Goal: Information Seeking & Learning: Check status

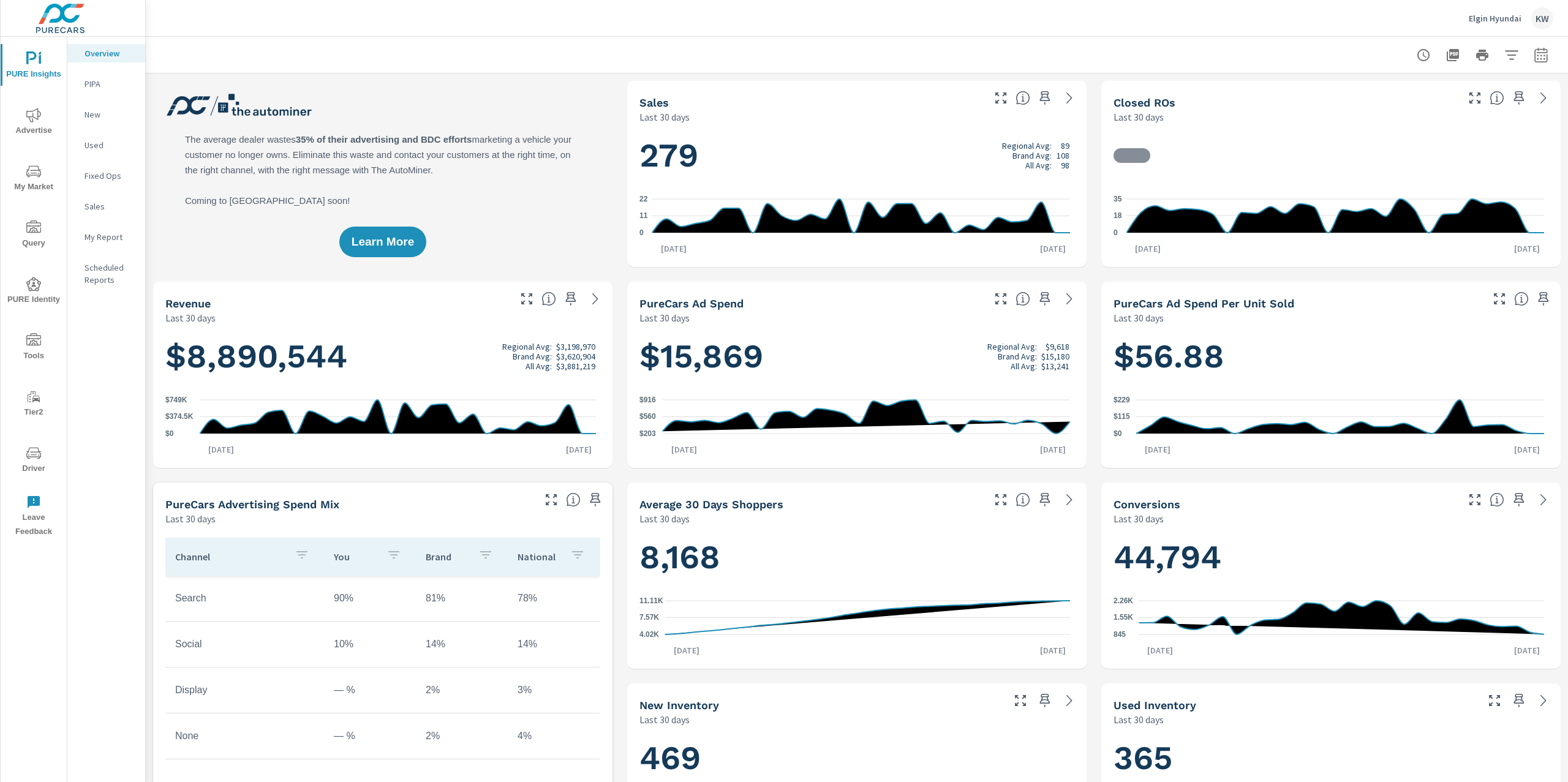
click at [1502, 23] on p "Elgin Hyundai" at bounding box center [1495, 18] width 53 height 11
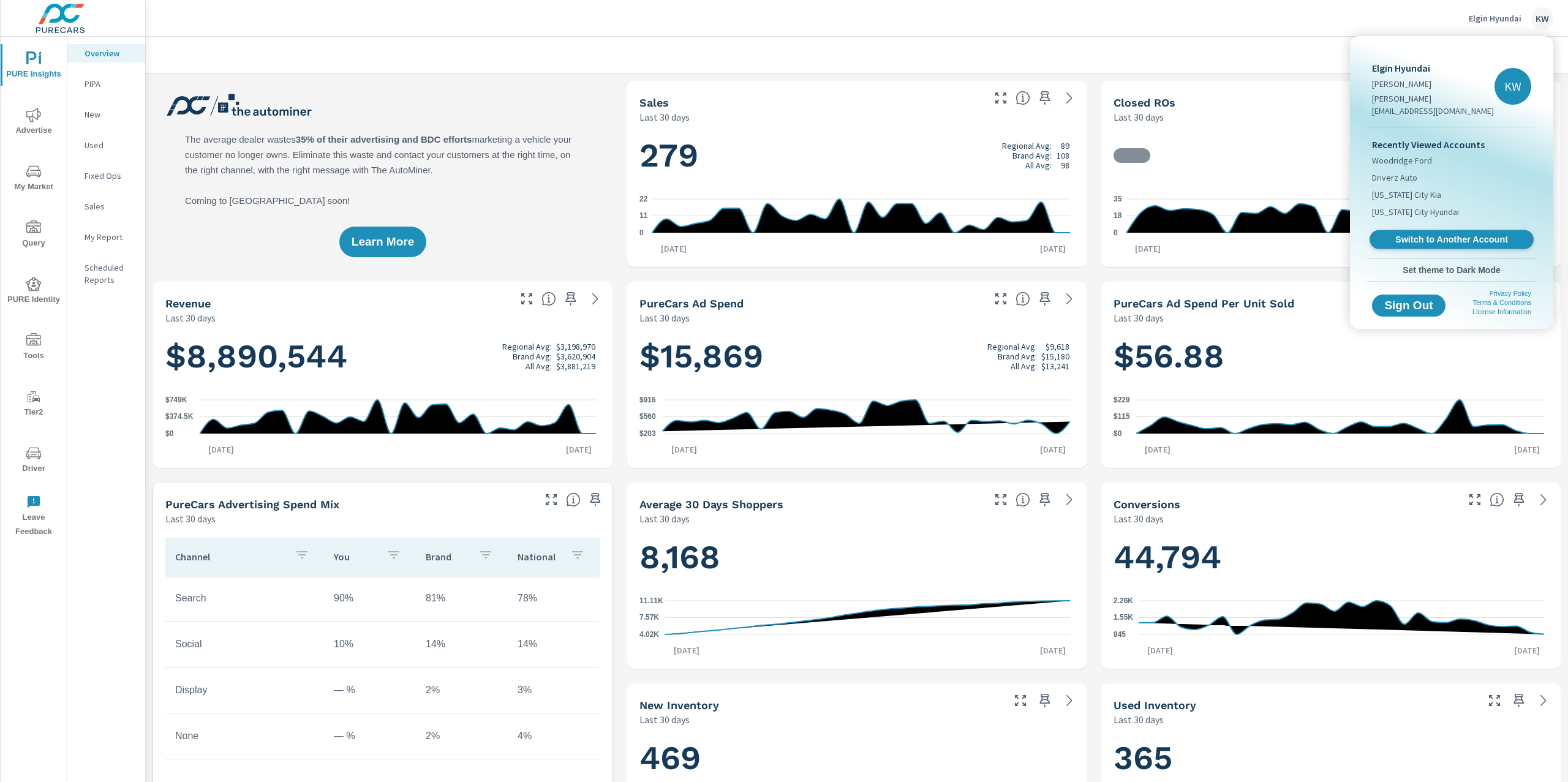
click at [1449, 234] on span "Switch to Another Account" at bounding box center [1451, 239] width 150 height 12
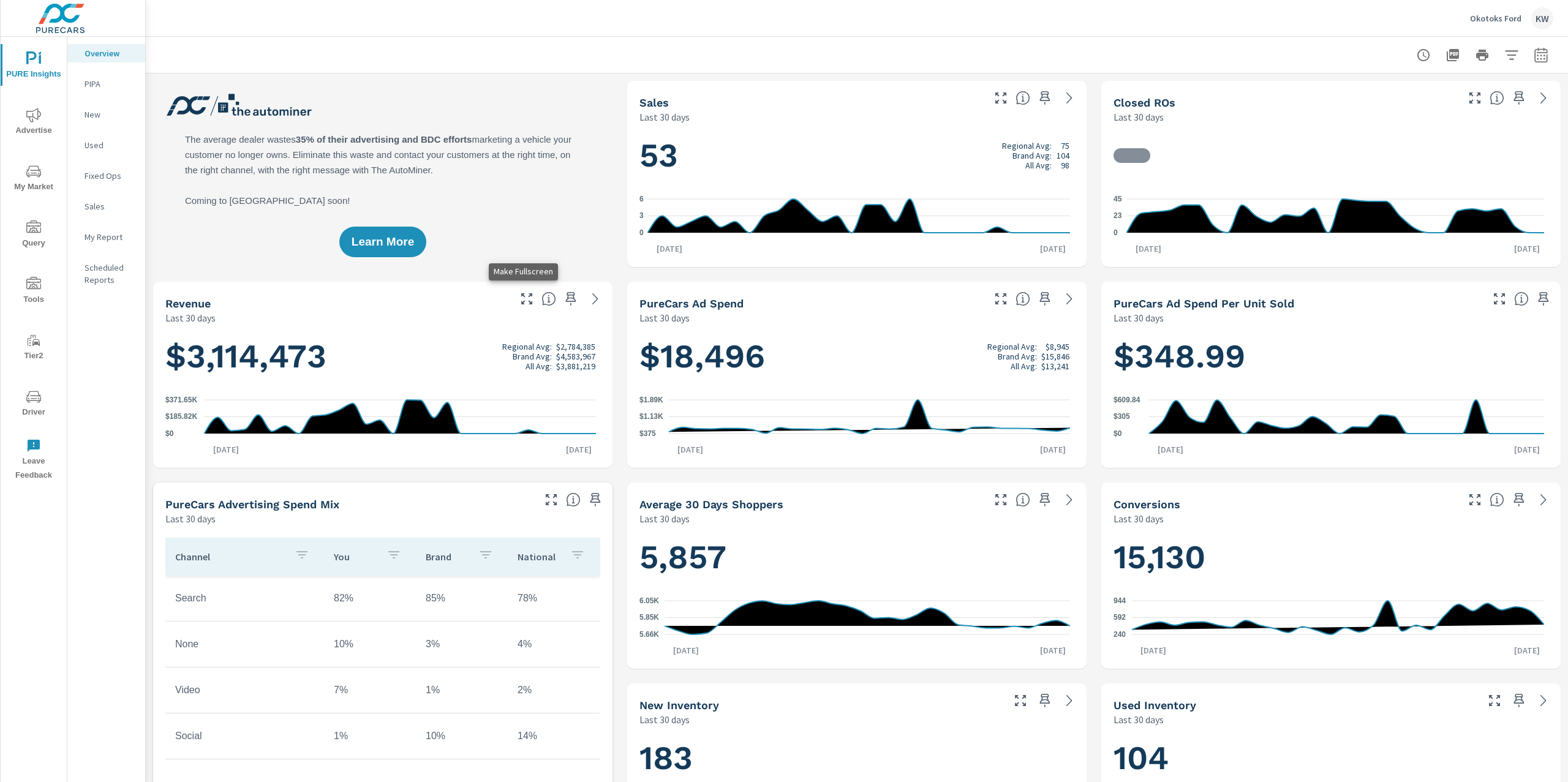
scroll to position [1, 0]
click at [36, 123] on span "Advertise" at bounding box center [33, 123] width 58 height 30
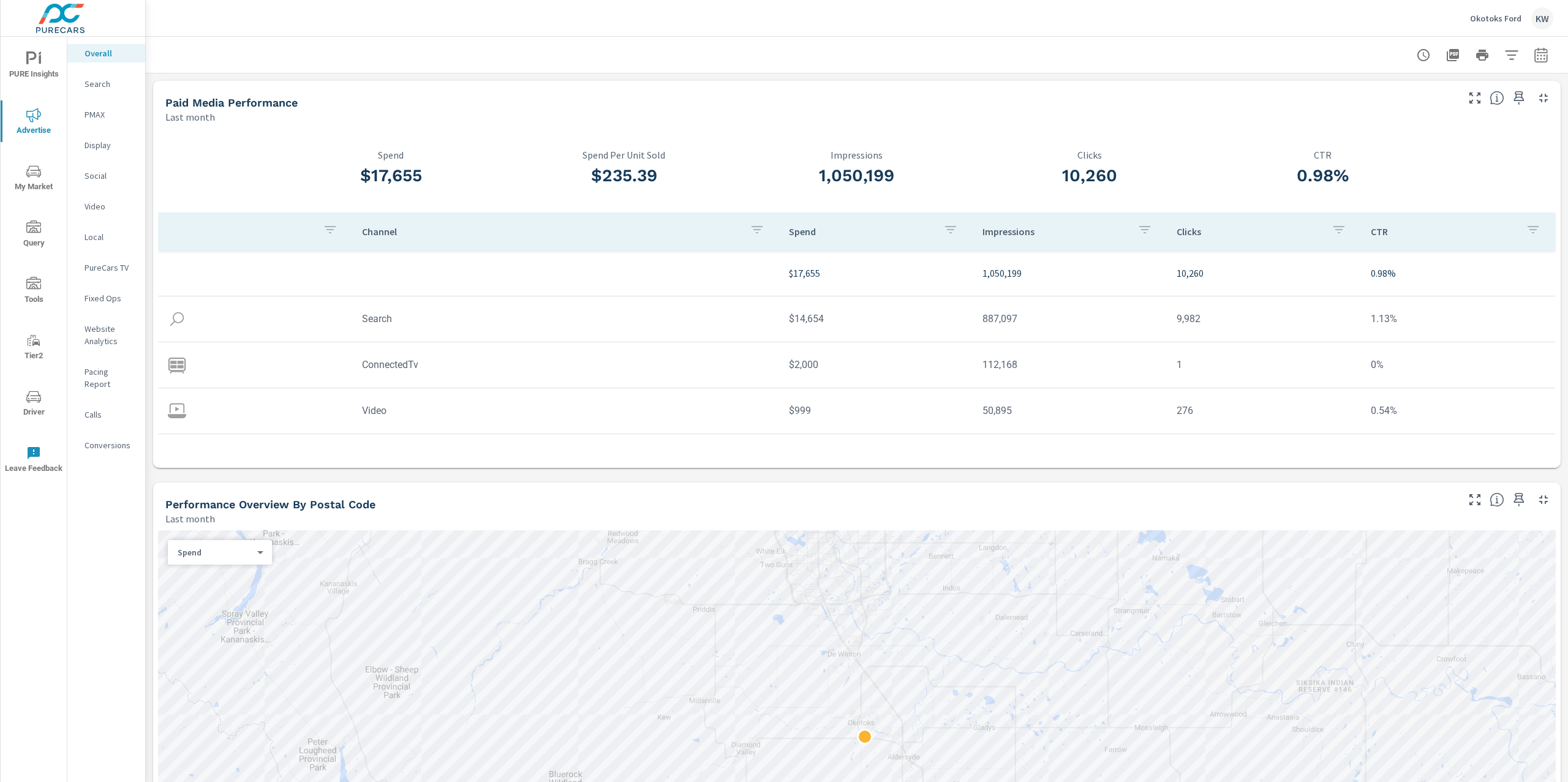
click at [98, 177] on p "Social" at bounding box center [110, 176] width 51 height 13
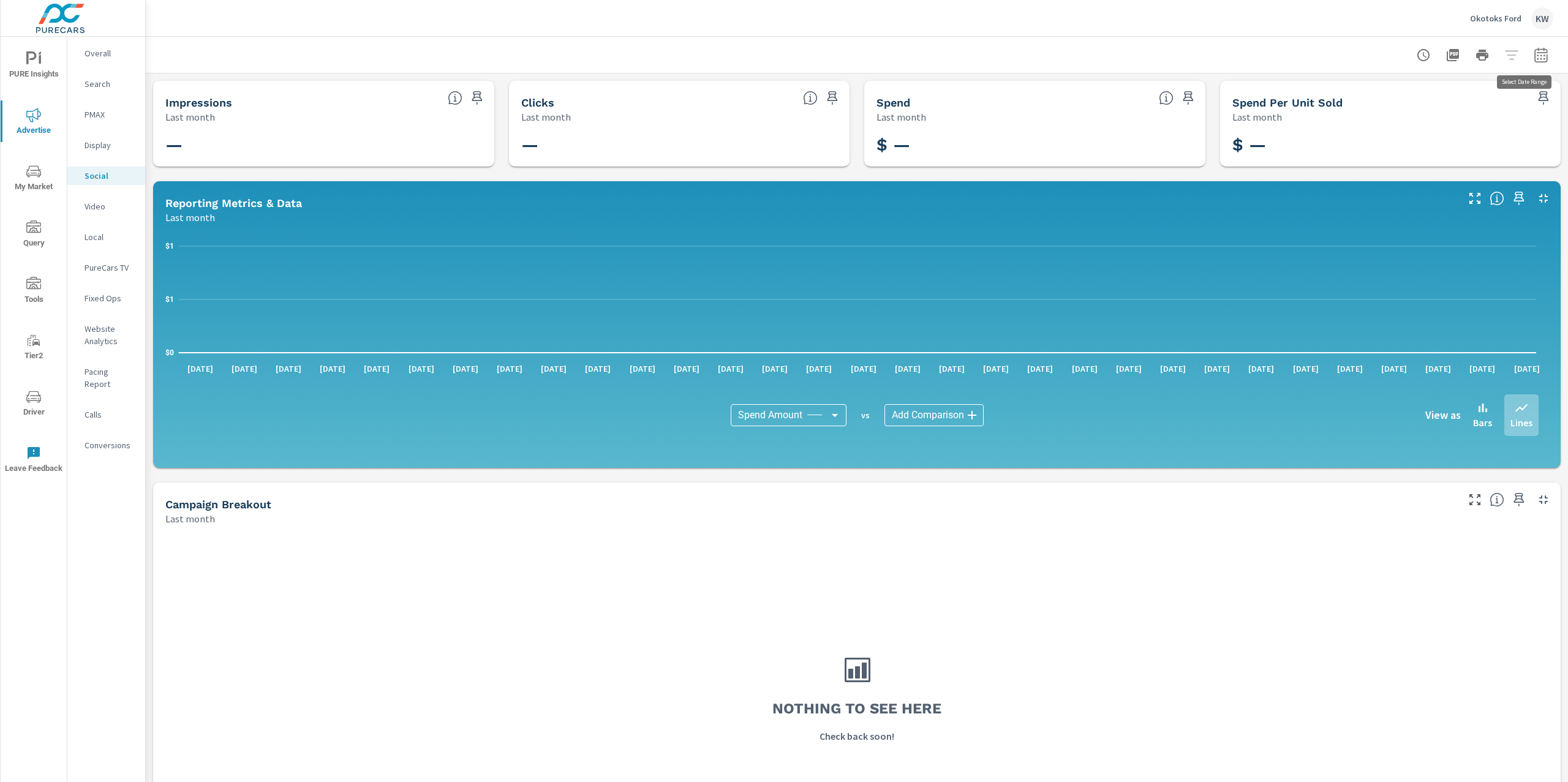
click at [1534, 56] on icon "button" at bounding box center [1541, 55] width 15 height 15
click at [1447, 100] on select "Custom [DATE] Last week Last 7 days Last 14 days Last 30 days Last 45 days Last…" at bounding box center [1431, 106] width 122 height 24
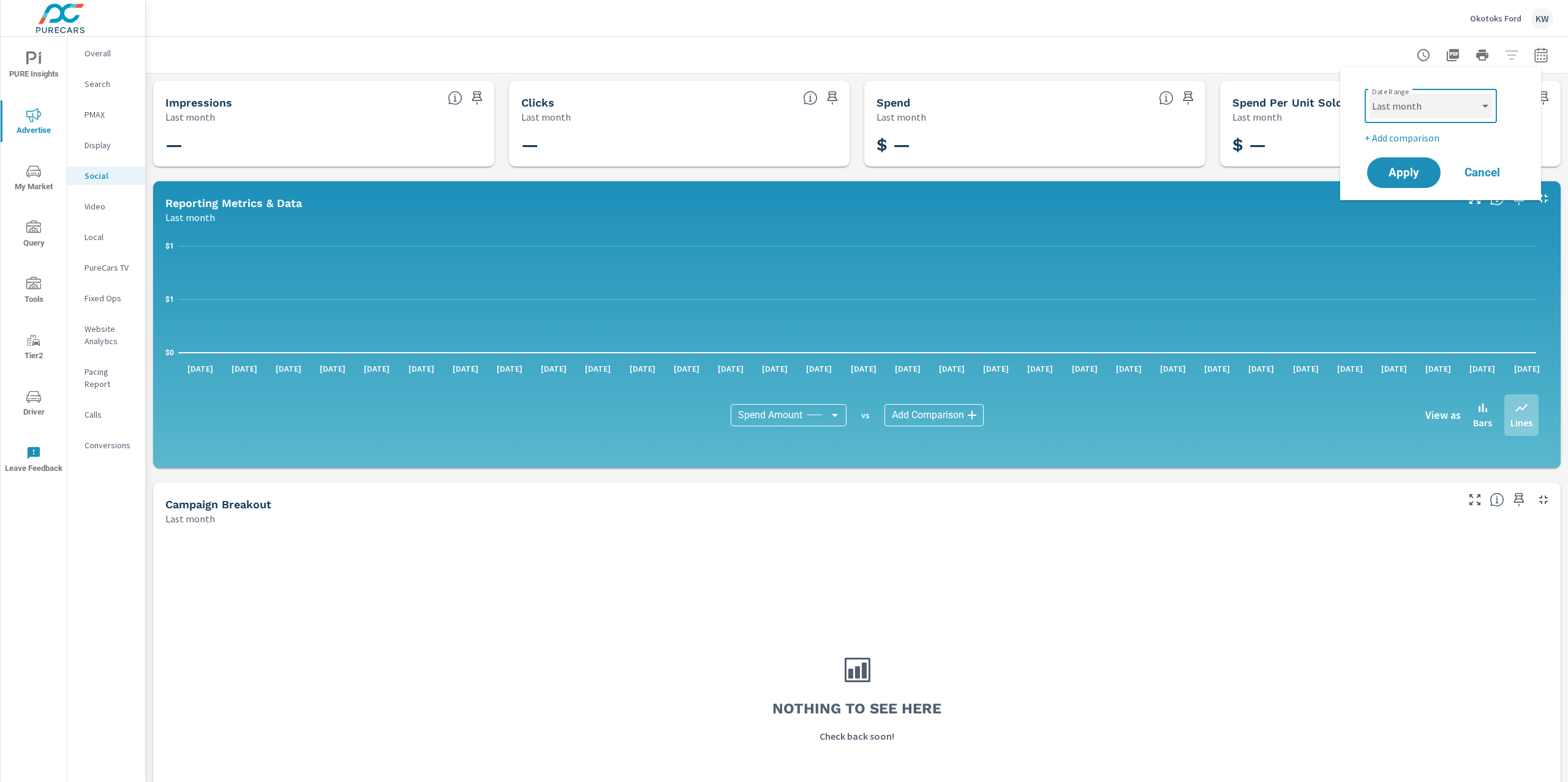
select select "Month to date"
click at [1403, 174] on span "Apply" at bounding box center [1405, 173] width 51 height 12
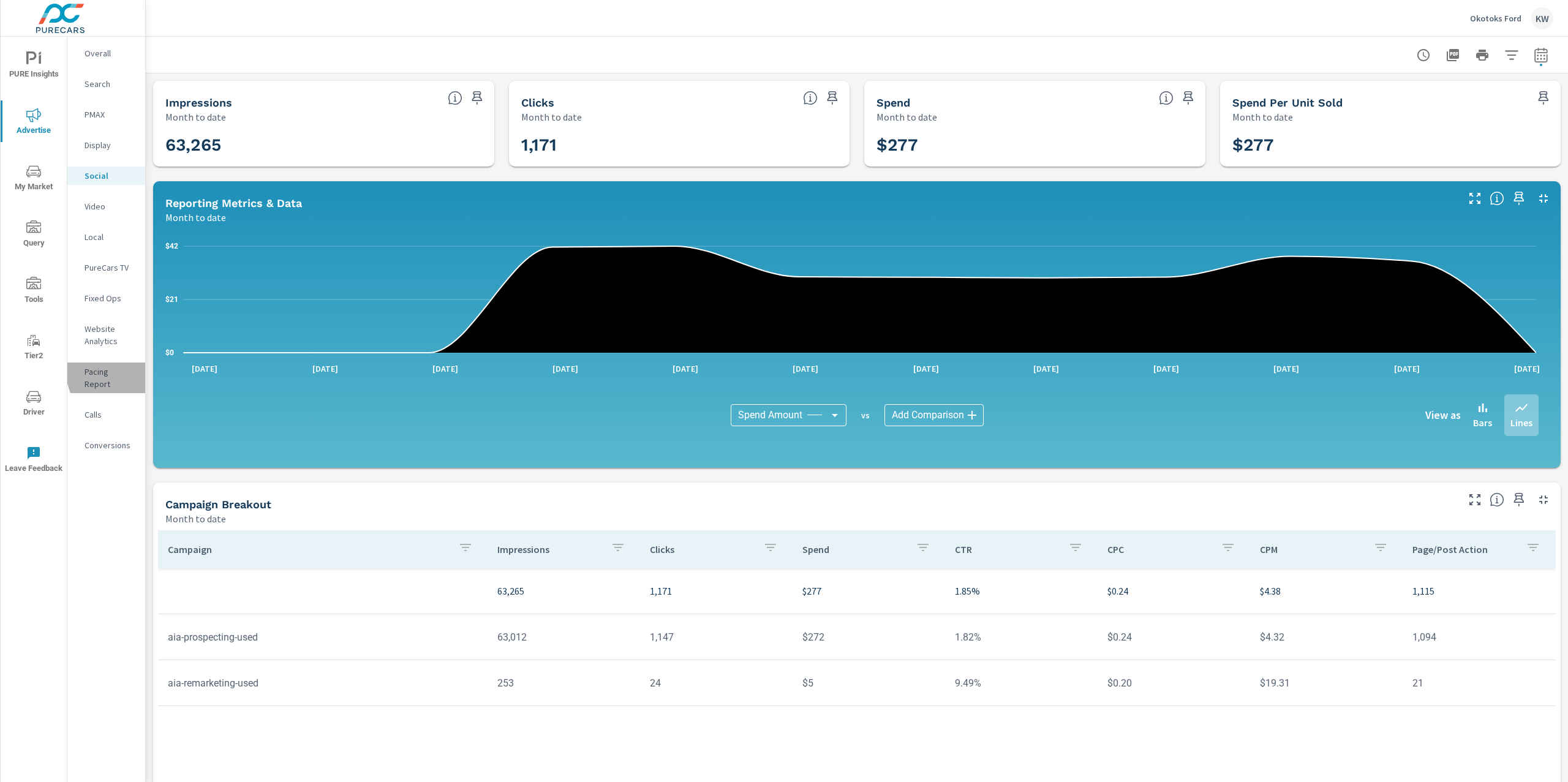
click at [122, 372] on p "Pacing Report" at bounding box center [110, 377] width 51 height 24
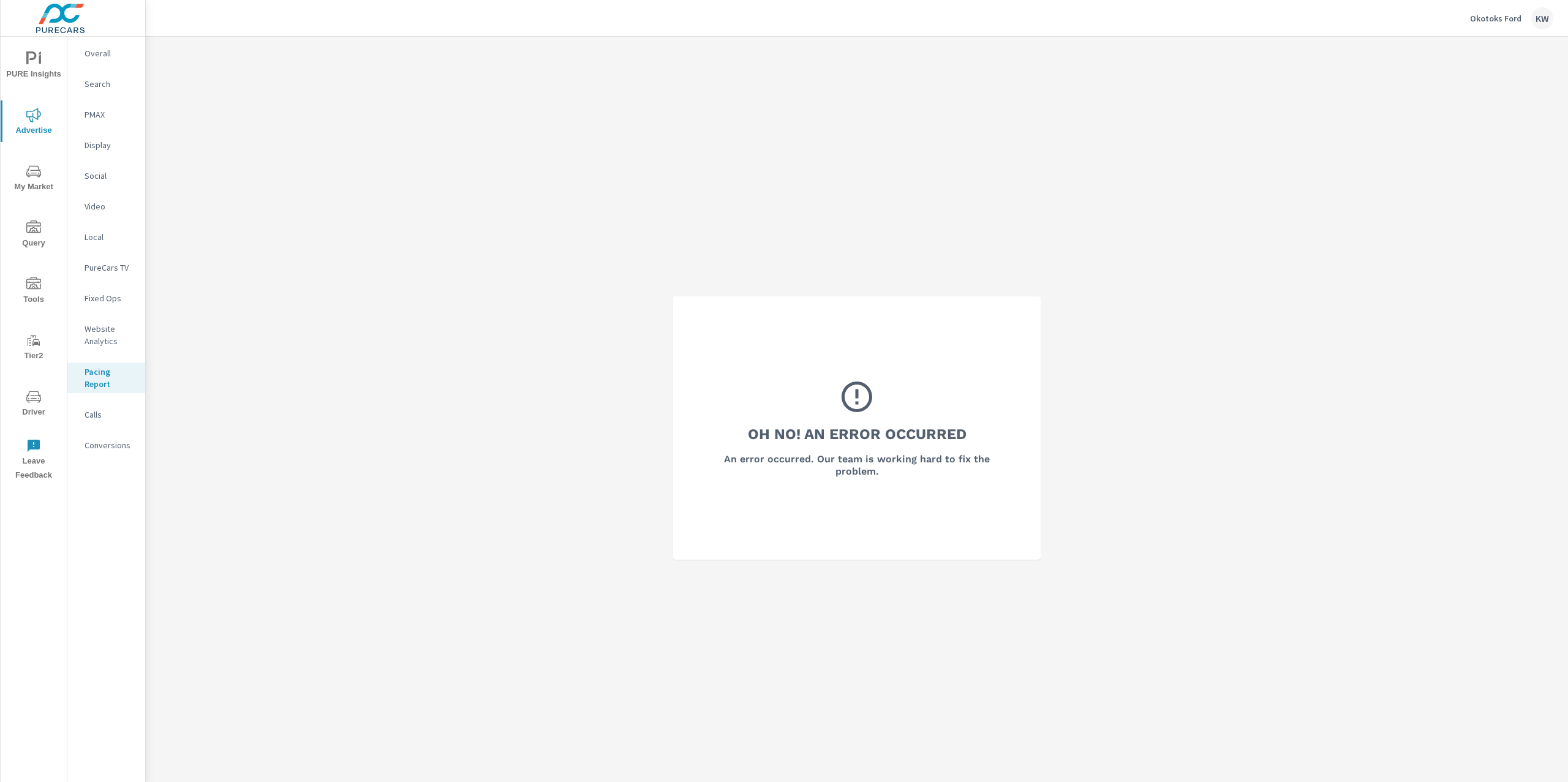
click at [44, 65] on span "PURE Insights" at bounding box center [33, 66] width 58 height 30
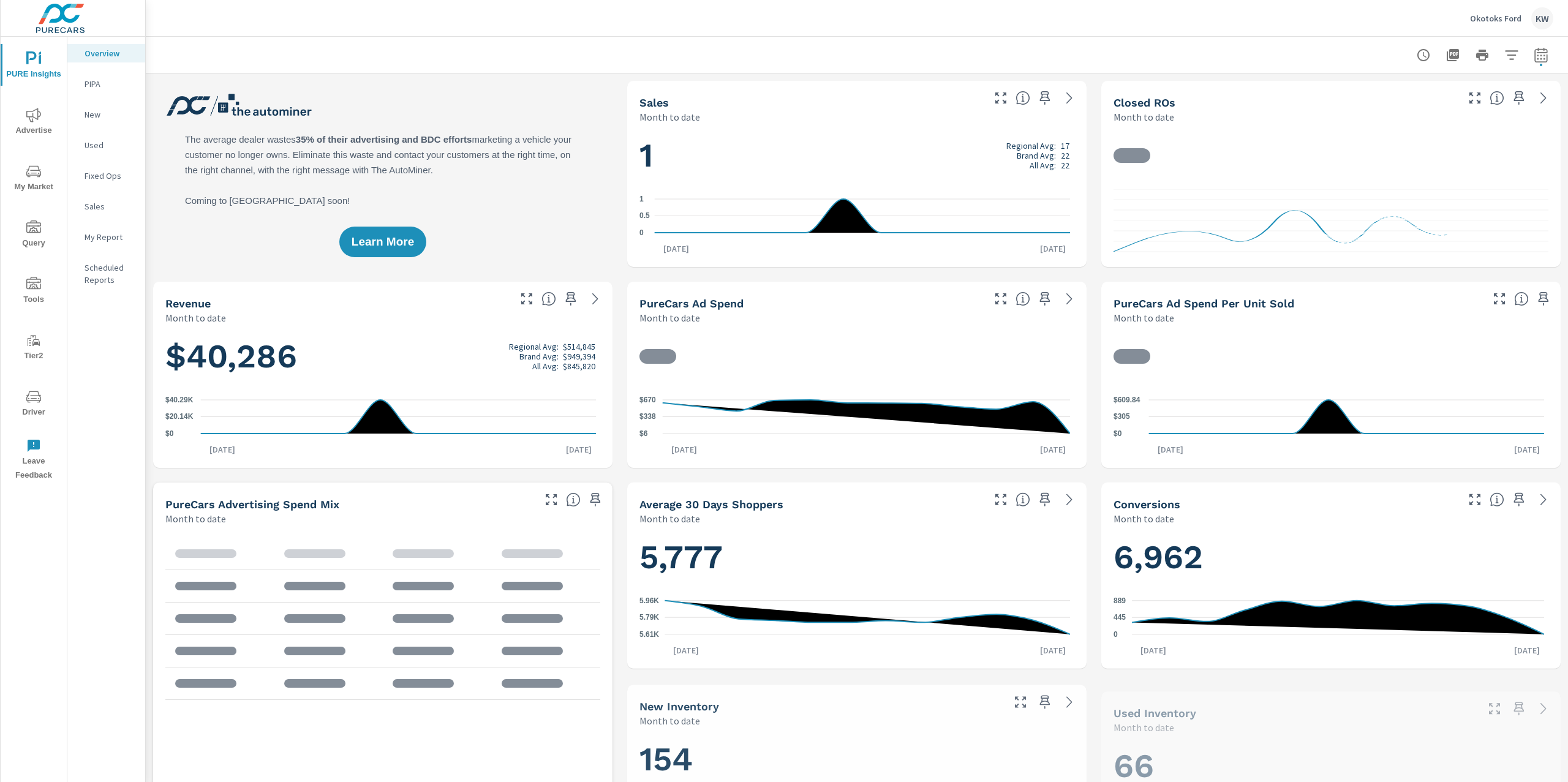
scroll to position [1, 0]
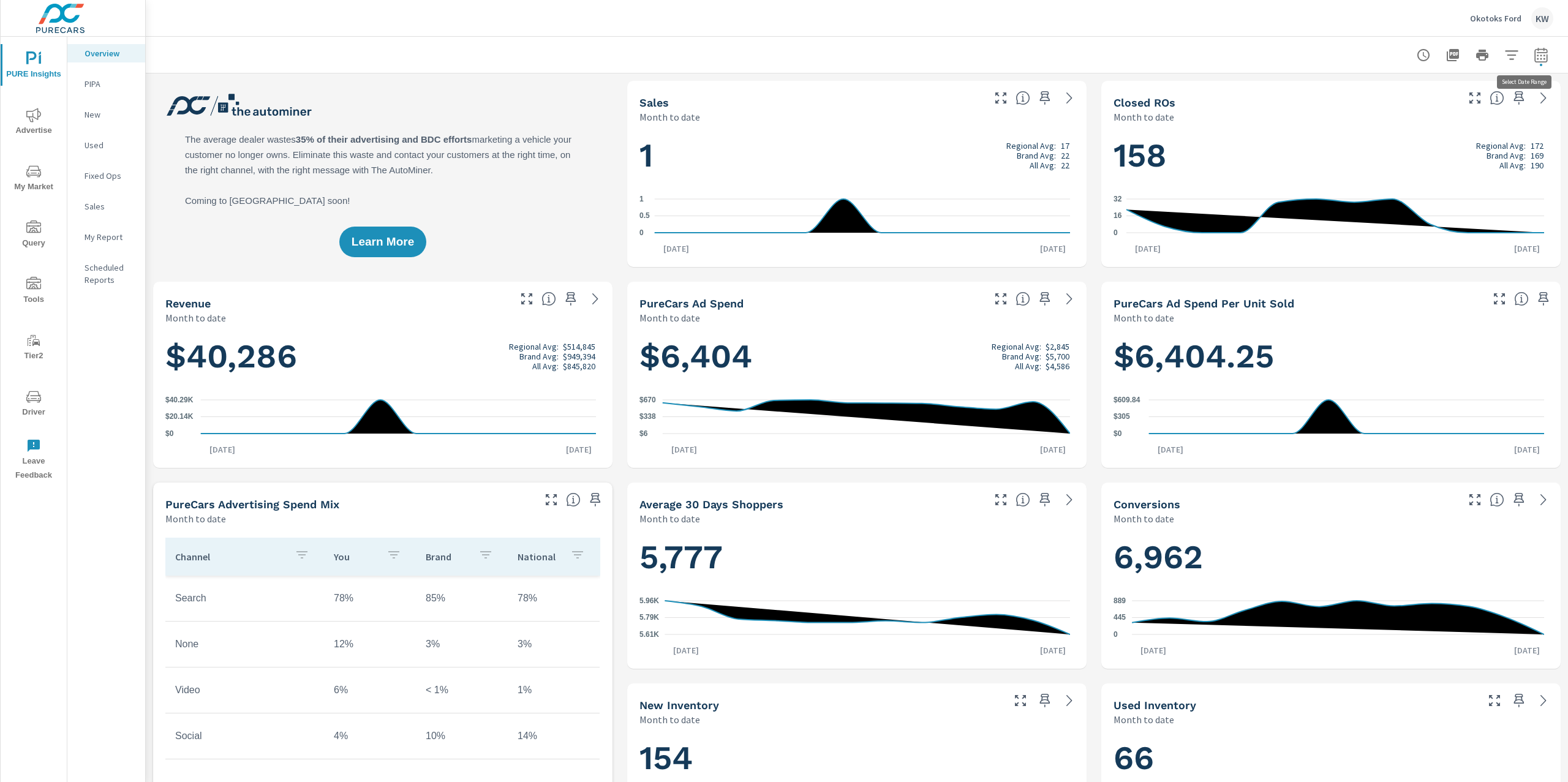
click at [1534, 55] on icon "button" at bounding box center [1541, 55] width 15 height 15
click at [1413, 114] on select "Custom Yesterday Last week Last 7 days Last 14 days Last 30 days Last 45 days L…" at bounding box center [1431, 106] width 122 height 24
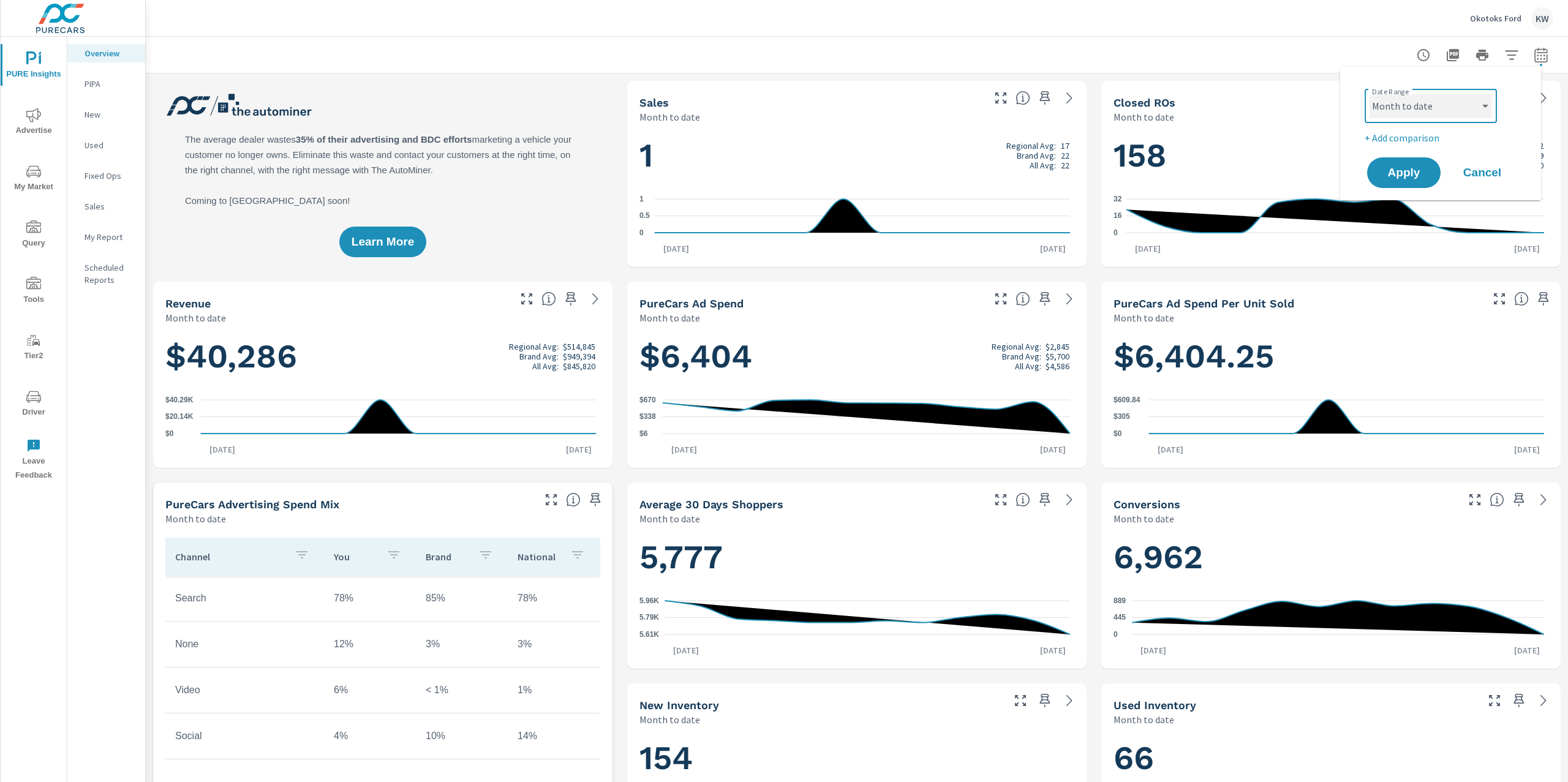
select select "Last month"
click at [1404, 163] on button "Apply" at bounding box center [1404, 173] width 76 height 32
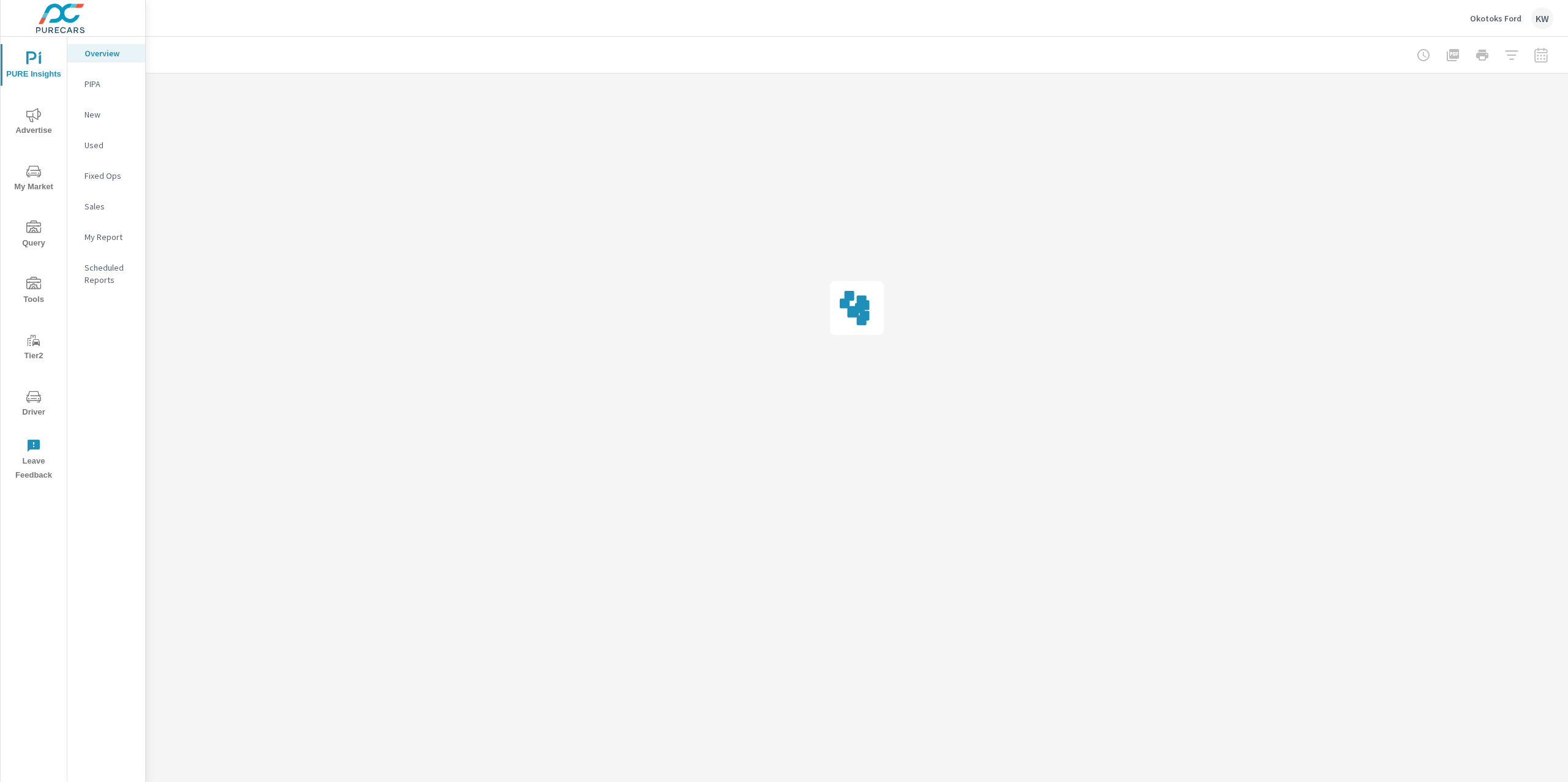
click at [30, 62] on icon "nav menu" at bounding box center [33, 58] width 15 height 15
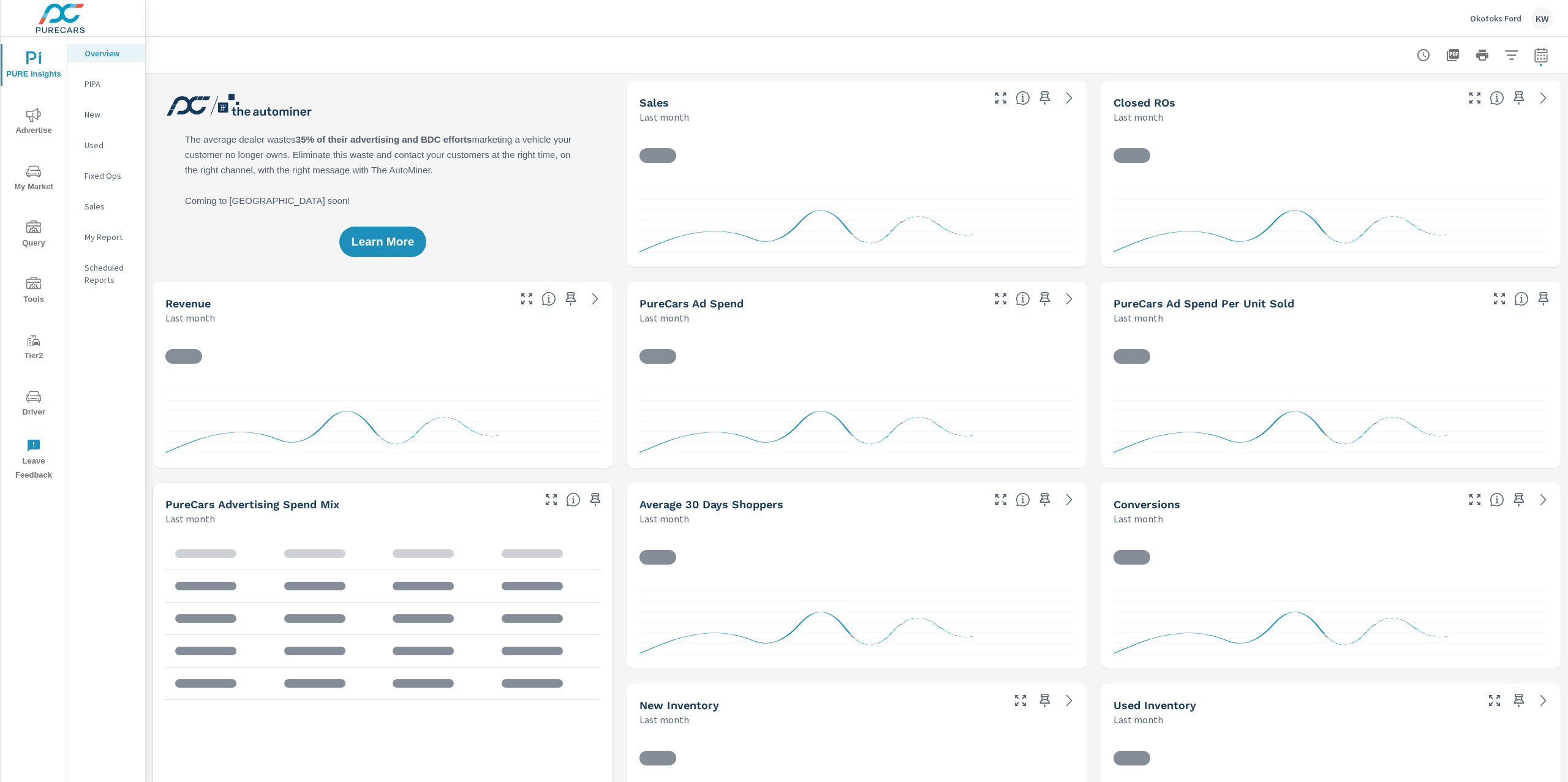
scroll to position [1, 0]
